Goal: Task Accomplishment & Management: Use online tool/utility

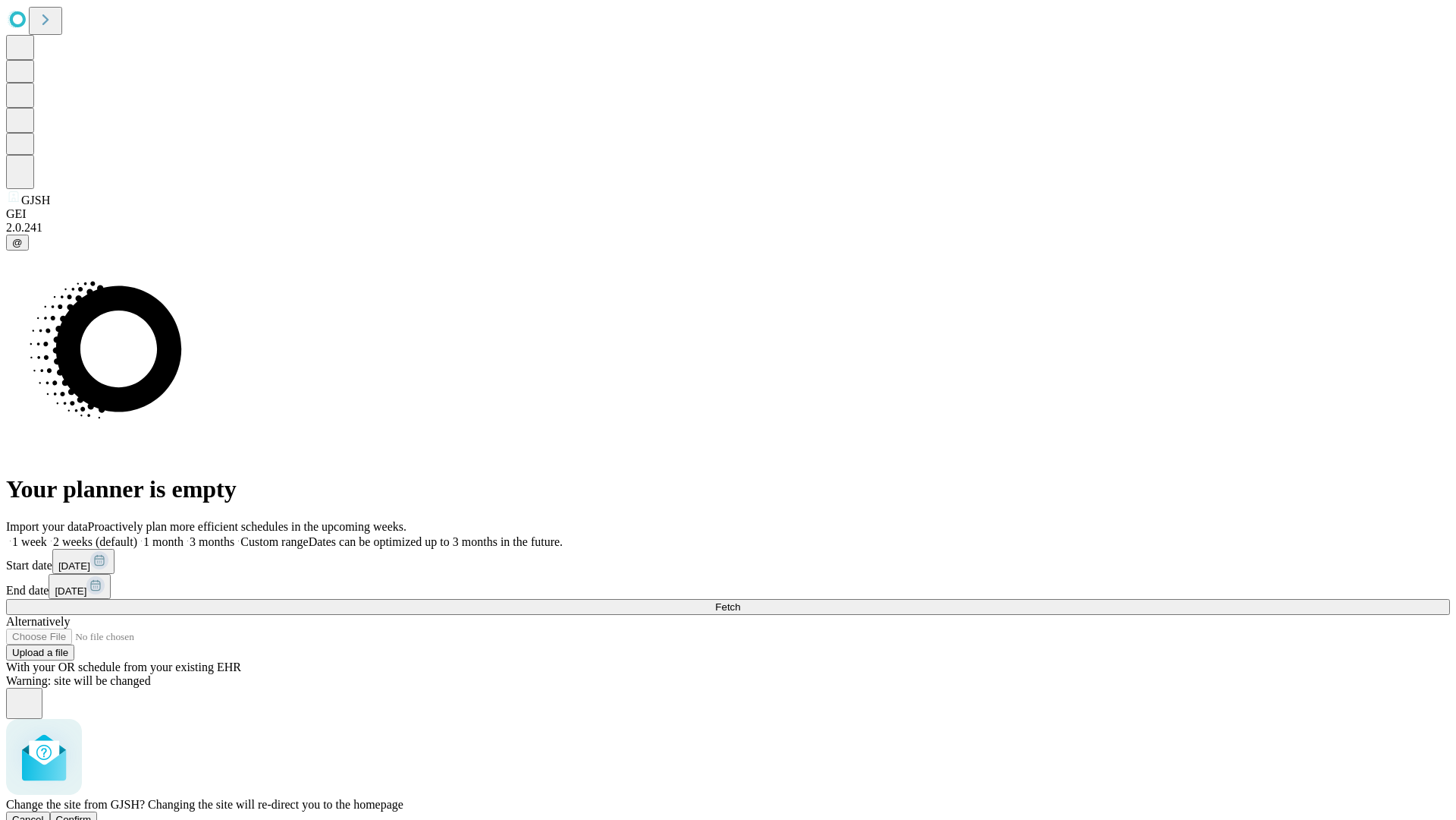
click at [92, 813] on span "Confirm" at bounding box center [73, 819] width 36 height 12
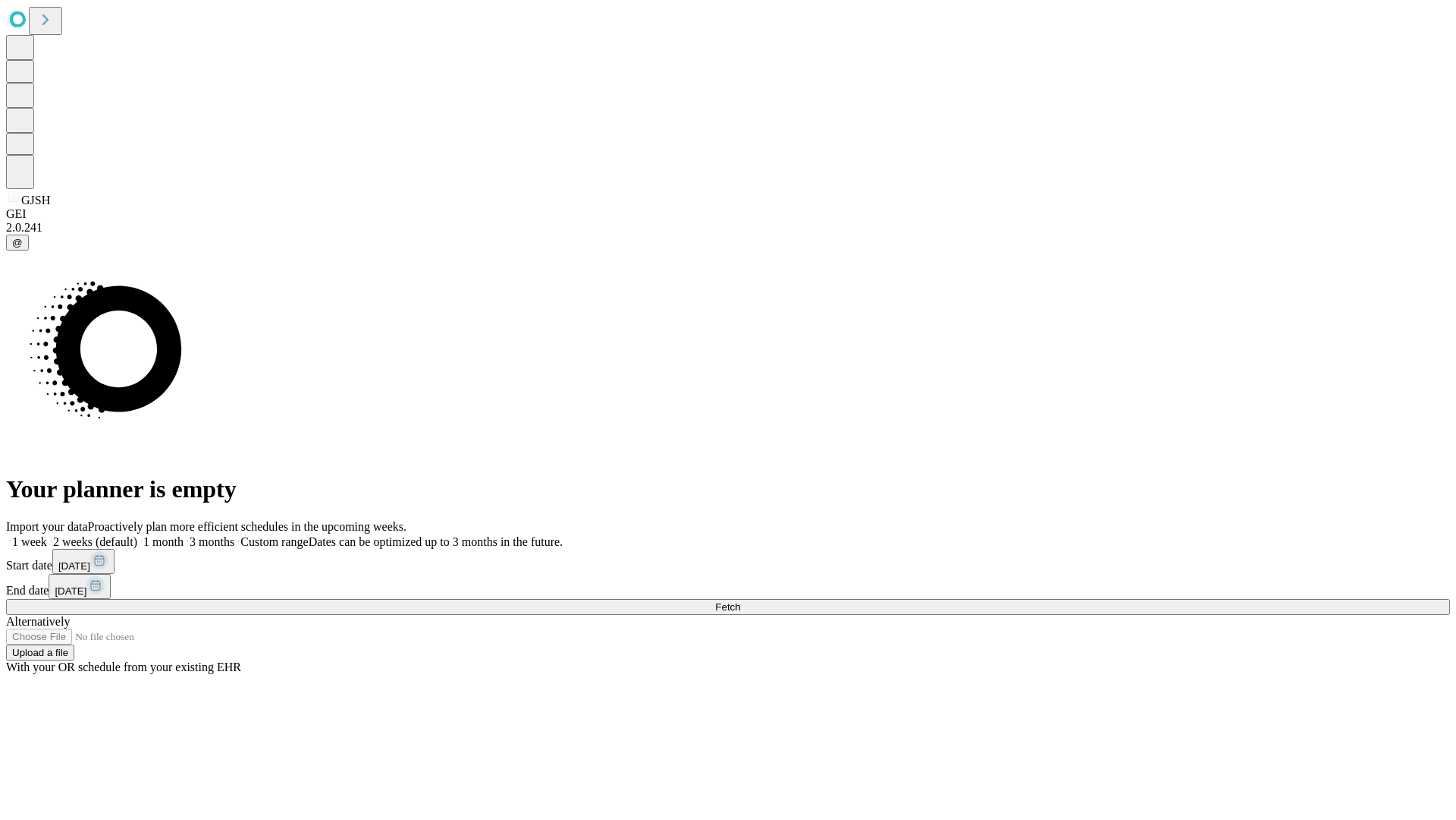
click at [47, 535] on label "1 week" at bounding box center [26, 541] width 41 height 12
click at [740, 601] on span "Fetch" at bounding box center [728, 607] width 25 height 12
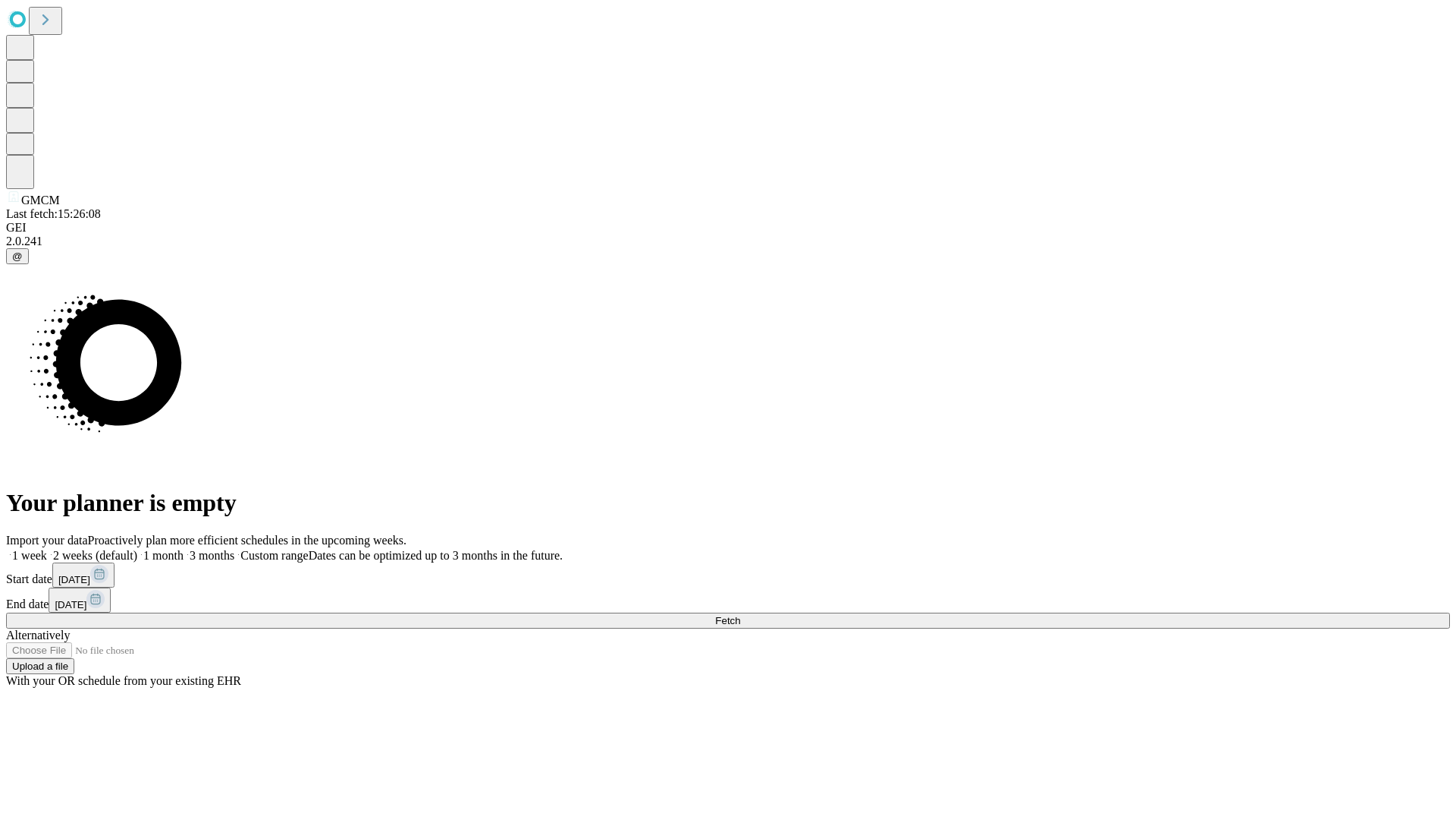
click at [47, 548] on label "1 week" at bounding box center [26, 554] width 41 height 12
click at [740, 615] on span "Fetch" at bounding box center [728, 621] width 25 height 12
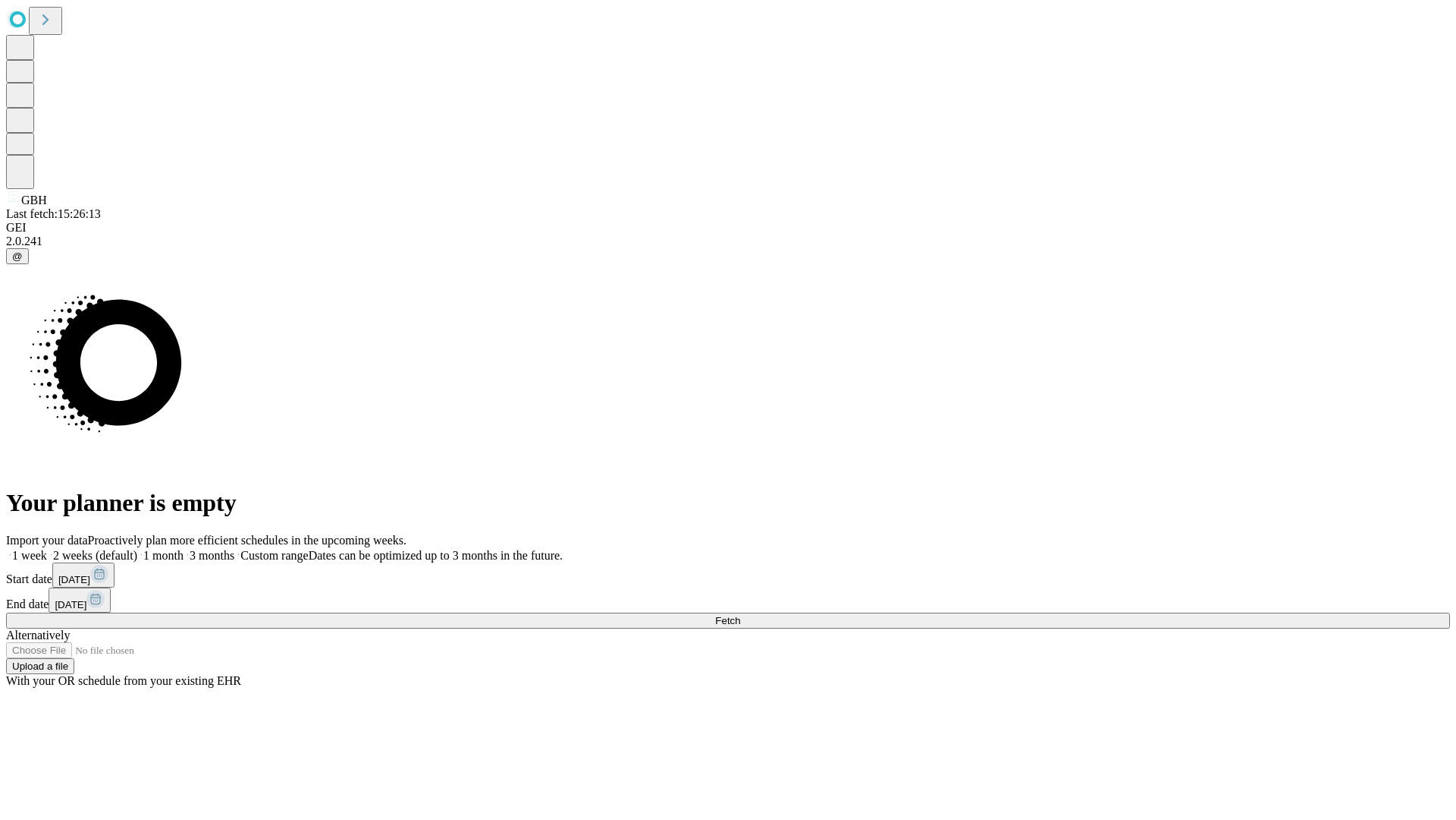
click at [47, 548] on label "1 week" at bounding box center [26, 554] width 41 height 12
click at [740, 615] on span "Fetch" at bounding box center [728, 621] width 25 height 12
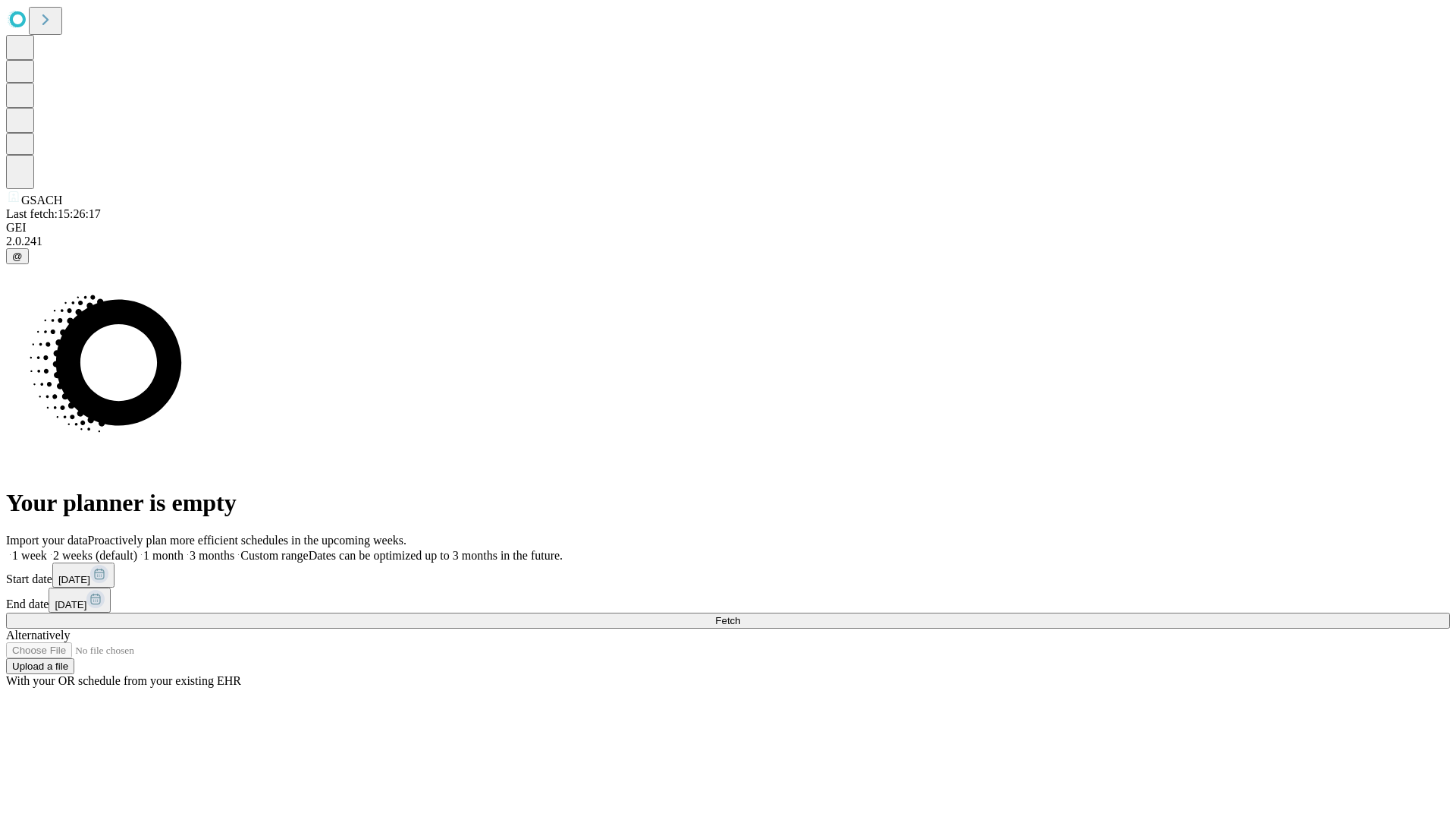
click at [47, 548] on label "1 week" at bounding box center [26, 554] width 41 height 12
click at [740, 615] on span "Fetch" at bounding box center [728, 621] width 25 height 12
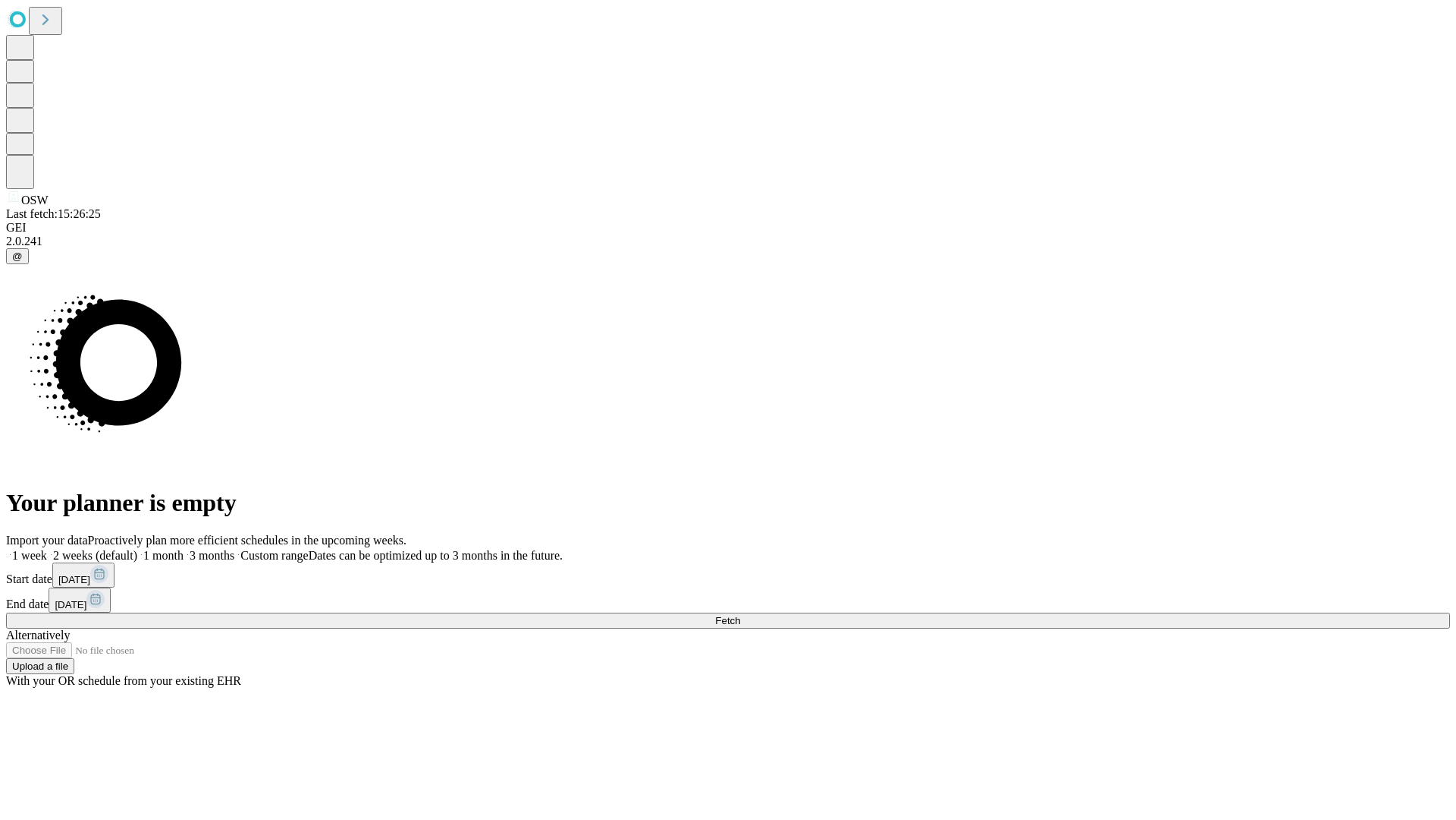
click at [47, 548] on label "1 week" at bounding box center [26, 554] width 41 height 12
click at [740, 615] on span "Fetch" at bounding box center [728, 621] width 25 height 12
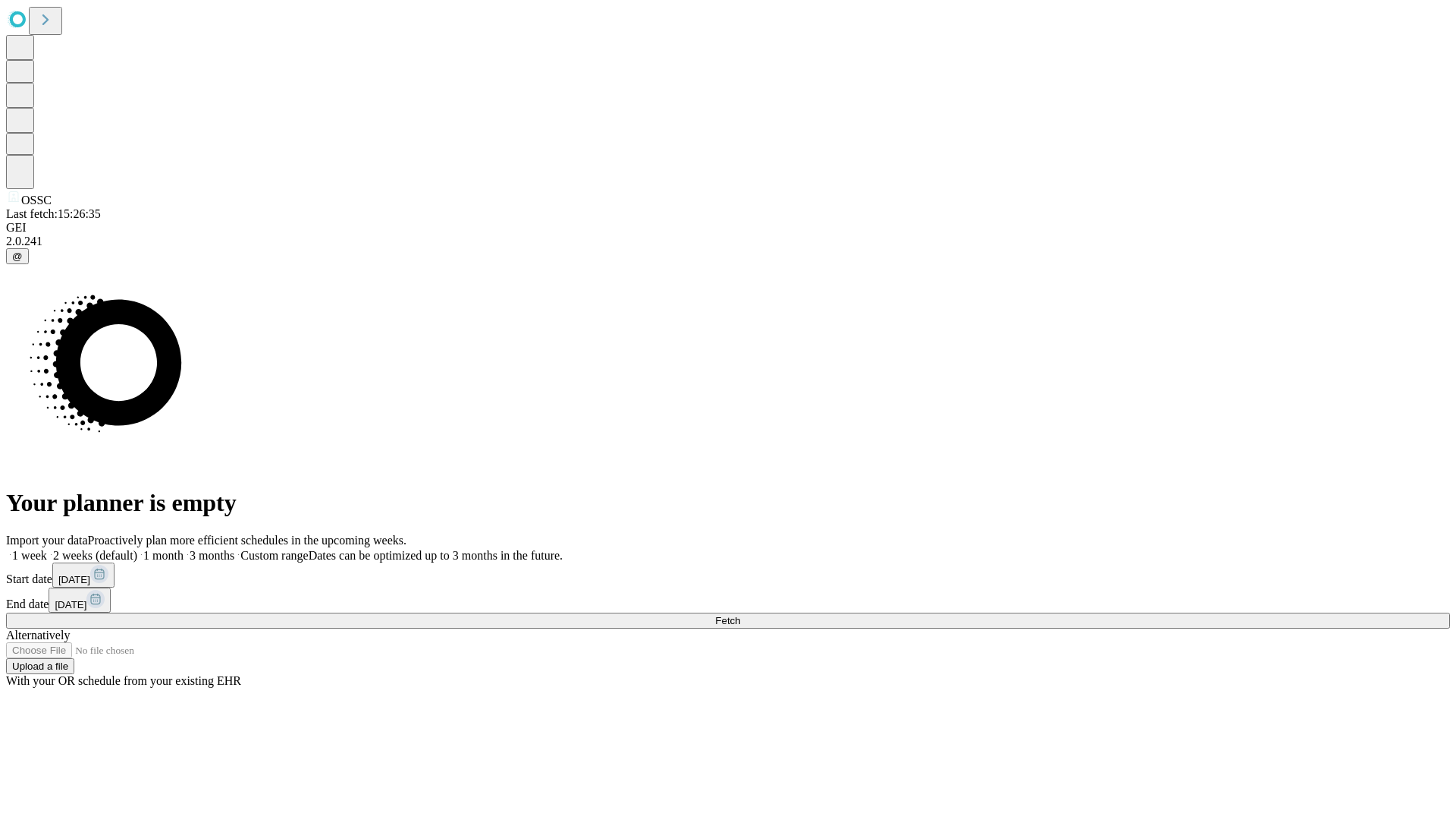
click at [47, 548] on label "1 week" at bounding box center [26, 554] width 41 height 12
click at [740, 615] on span "Fetch" at bounding box center [728, 621] width 25 height 12
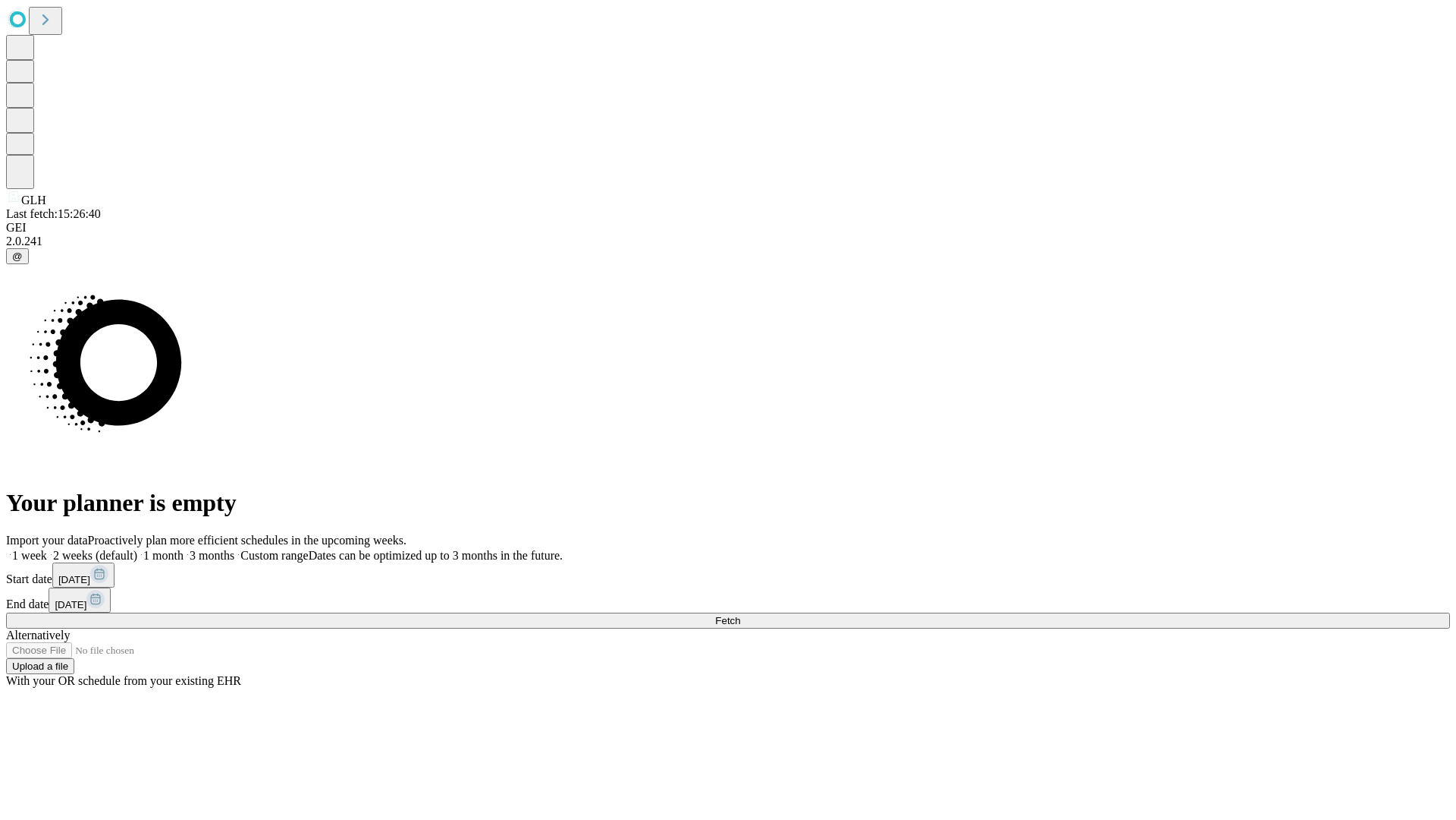
click at [47, 548] on label "1 week" at bounding box center [26, 554] width 41 height 12
click at [740, 615] on span "Fetch" at bounding box center [728, 621] width 25 height 12
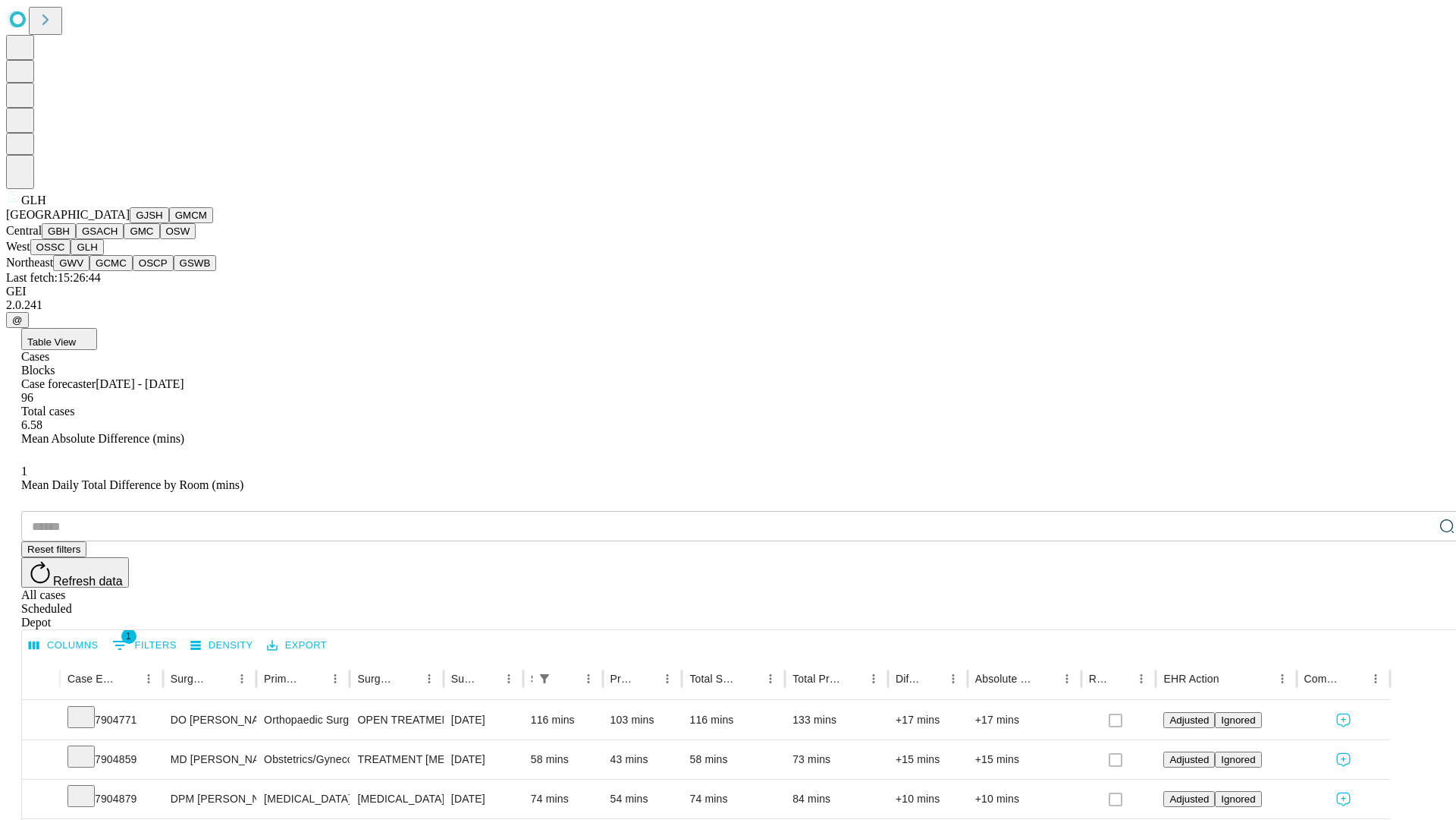
click at [89, 271] on button "GWV" at bounding box center [72, 262] width 37 height 16
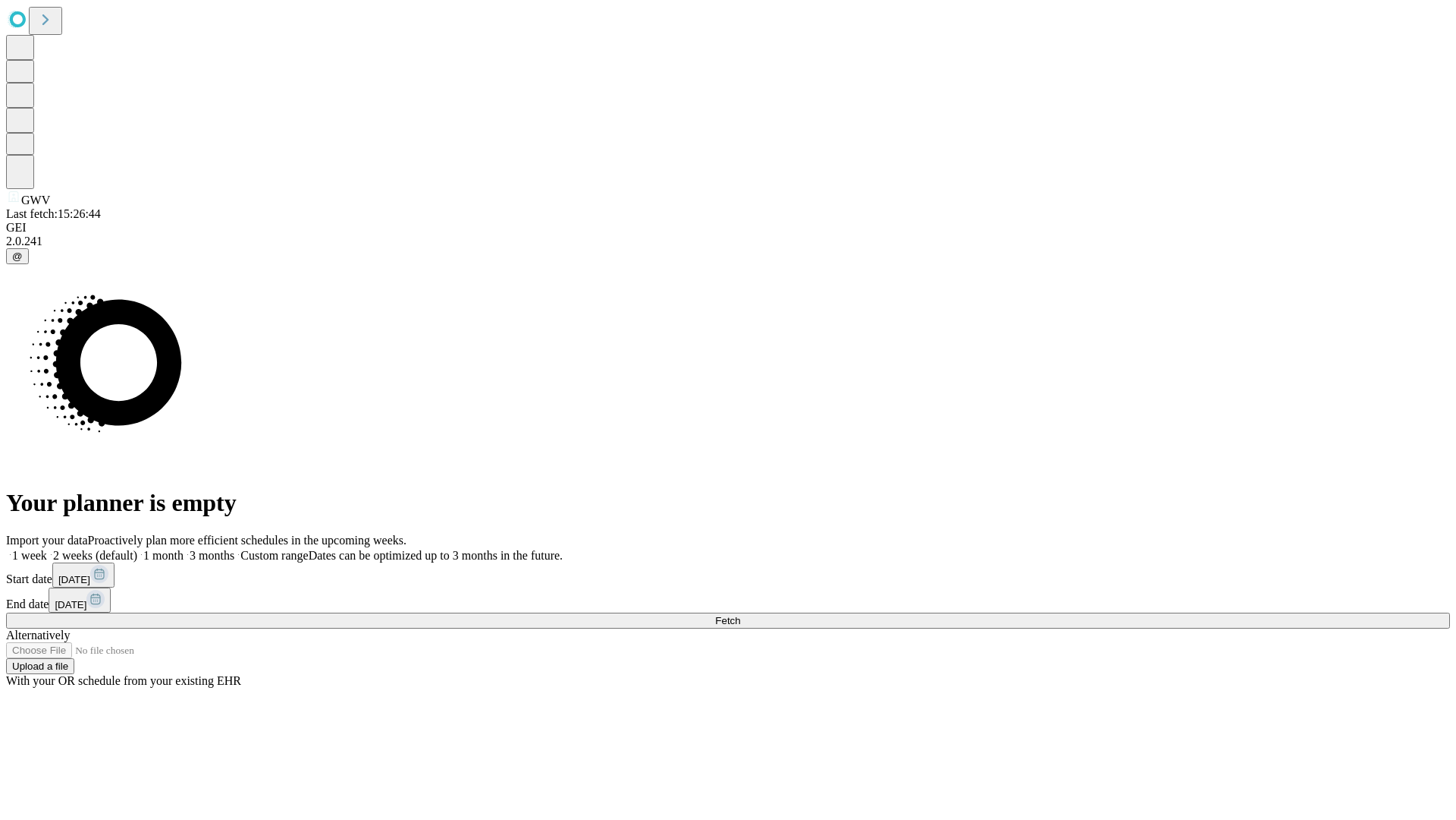
click at [47, 548] on label "1 week" at bounding box center [26, 554] width 41 height 12
click at [740, 615] on span "Fetch" at bounding box center [728, 621] width 25 height 12
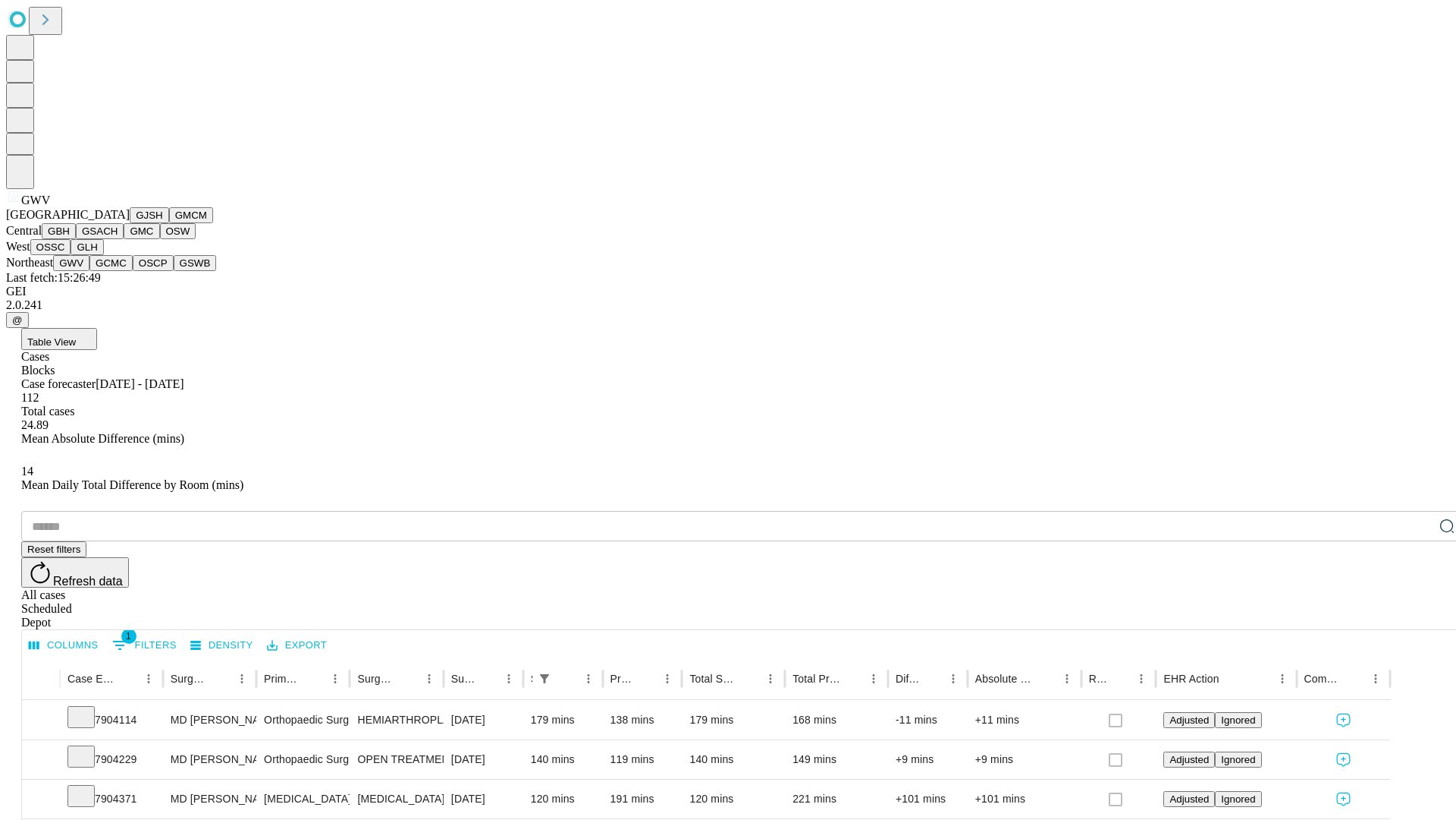
click at [117, 271] on button "GCMC" at bounding box center [111, 262] width 43 height 16
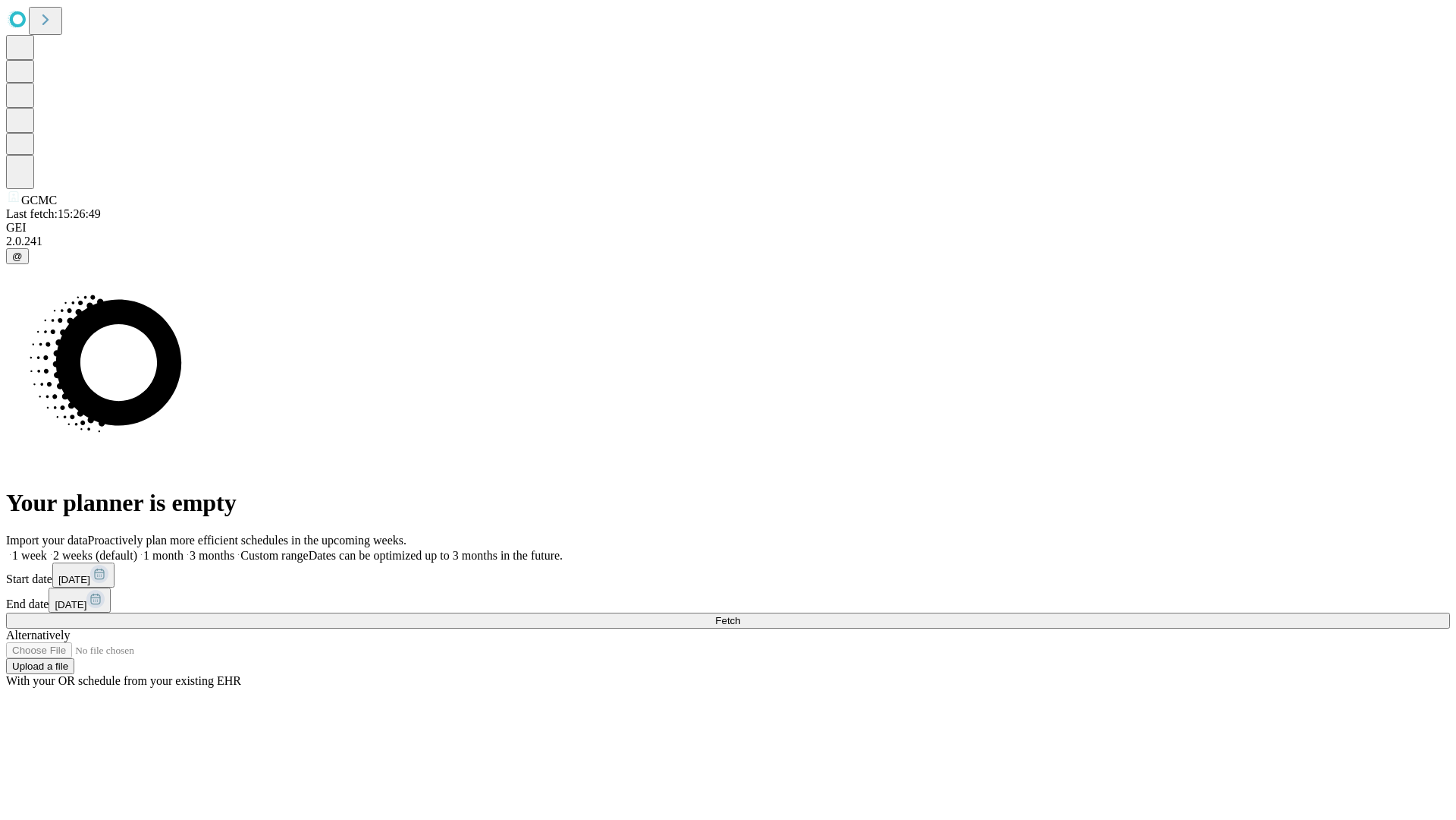
click at [47, 548] on label "1 week" at bounding box center [26, 554] width 41 height 12
click at [740, 615] on span "Fetch" at bounding box center [728, 621] width 25 height 12
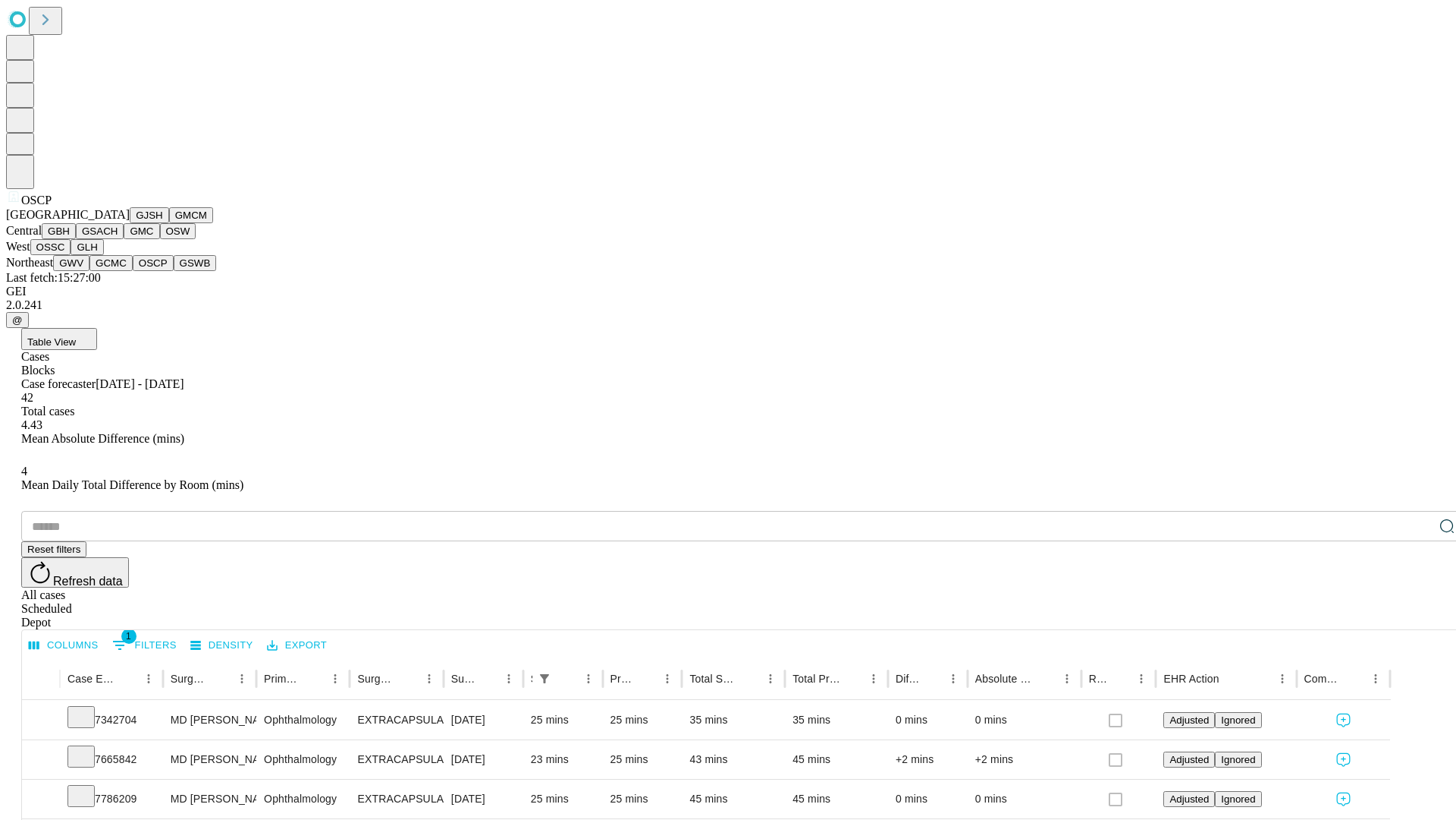
click at [174, 271] on button "GSWB" at bounding box center [196, 262] width 43 height 16
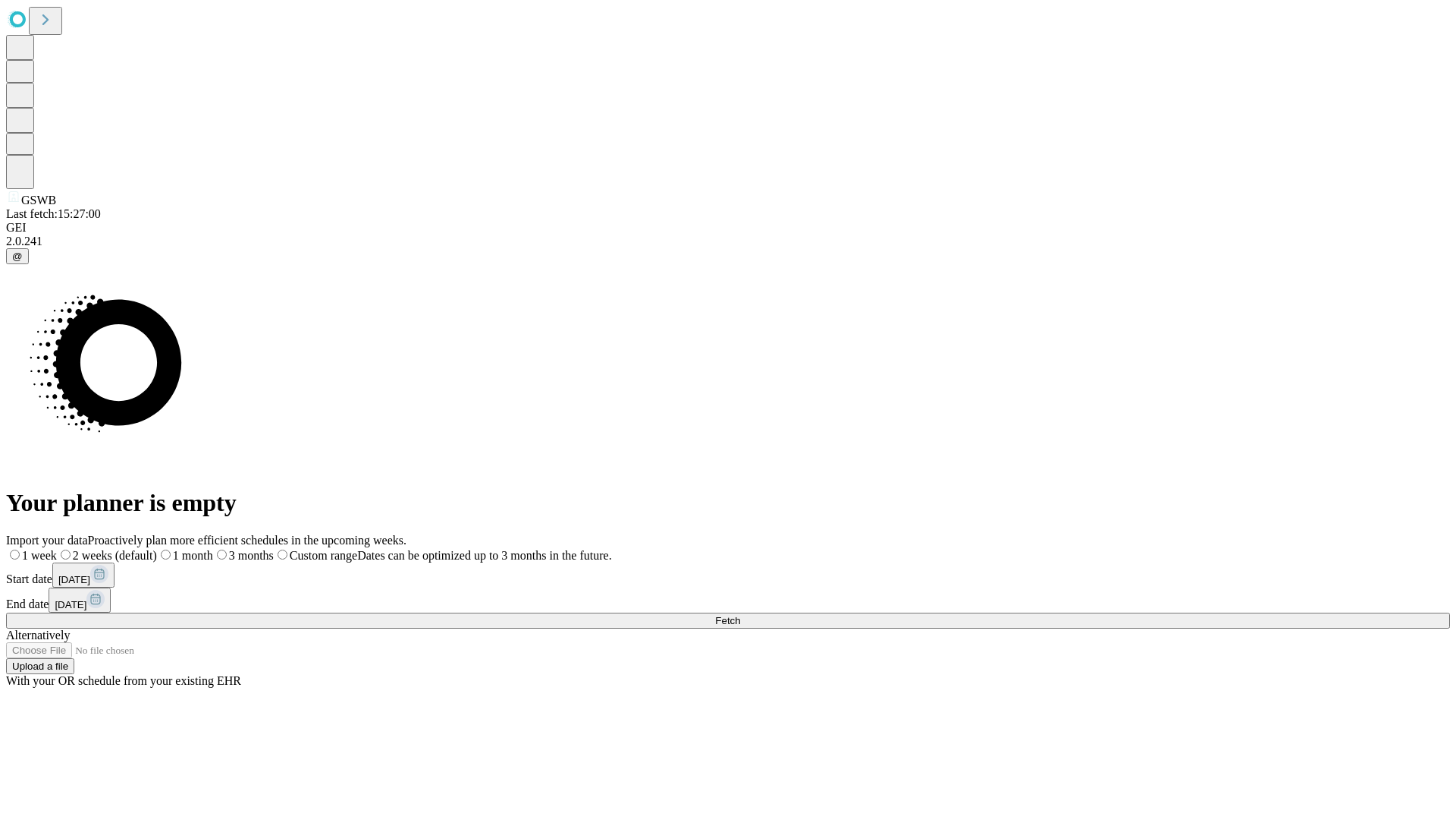
click at [57, 548] on label "1 week" at bounding box center [31, 554] width 51 height 12
click at [740, 615] on span "Fetch" at bounding box center [728, 621] width 25 height 12
